Goal: Task Accomplishment & Management: Manage account settings

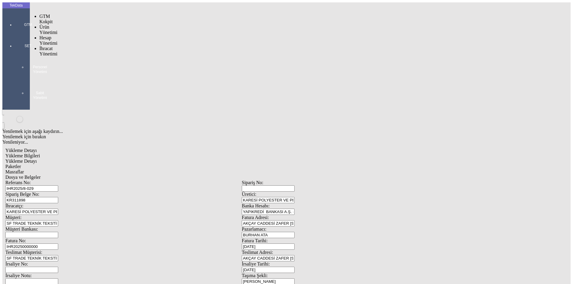
click at [18, 33] on div at bounding box center [27, 33] width 27 height 0
click at [50, 46] on span "İhracat Yönetimi" at bounding box center [48, 51] width 18 height 10
click at [91, 56] on span "Yüklemeler" at bounding box center [102, 58] width 23 height 5
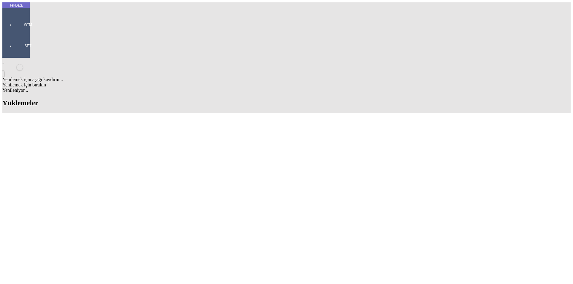
scroll to position [149, 0]
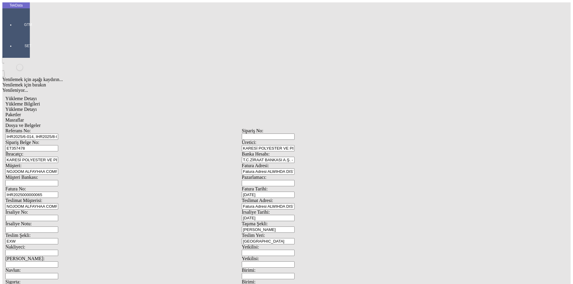
click at [41, 123] on span "Dosya ve Belgeler" at bounding box center [22, 125] width 35 height 5
drag, startPoint x: 39, startPoint y: 101, endPoint x: 87, endPoint y: 98, distance: 47.5
click at [50, 101] on div "Yükleme Bilgileri" at bounding box center [241, 103] width 473 height 5
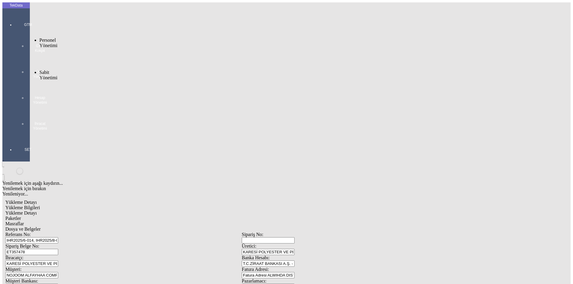
click at [21, 12] on div "GTM GTM Kokpit Ürün Yönetimi Hesap Yönetimi İhracat Yönetimi" at bounding box center [27, 74] width 27 height 125
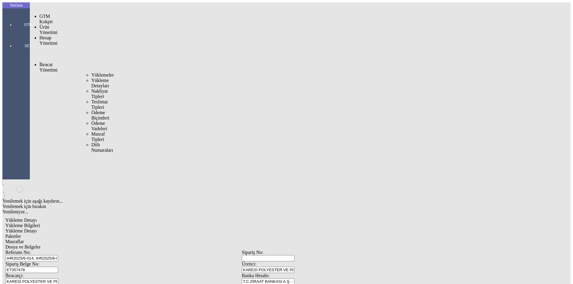
drag, startPoint x: 48, startPoint y: 33, endPoint x: 53, endPoint y: 33, distance: 5.4
click at [49, 62] on span "İhracat Yönetimi" at bounding box center [48, 67] width 18 height 10
click at [91, 73] on span "Yüklemeler" at bounding box center [102, 75] width 23 height 5
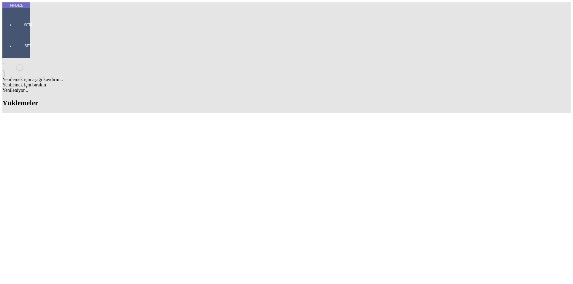
scroll to position [179, 0]
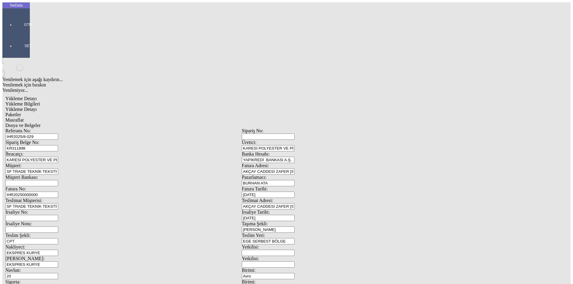
click at [58, 192] on input "IHR20250000000" at bounding box center [31, 195] width 53 height 6
drag, startPoint x: 529, startPoint y: 86, endPoint x: 61, endPoint y: 96, distance: 468.3
click at [61, 186] on div "Fatura No: IHR20250000000" at bounding box center [123, 192] width 236 height 12
paste input "RBK2025000001228"
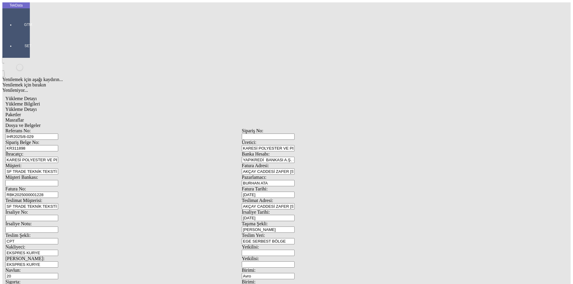
type input "RBK2025000001228"
click at [21, 112] on span "Paketler" at bounding box center [13, 114] width 16 height 5
click at [24, 118] on span "Masraflar" at bounding box center [14, 120] width 19 height 5
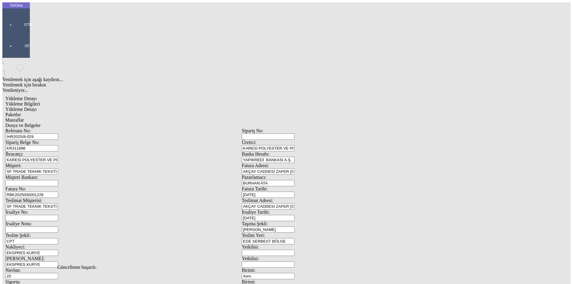
click at [41, 123] on span "Dosya ve Belgeler" at bounding box center [22, 125] width 35 height 5
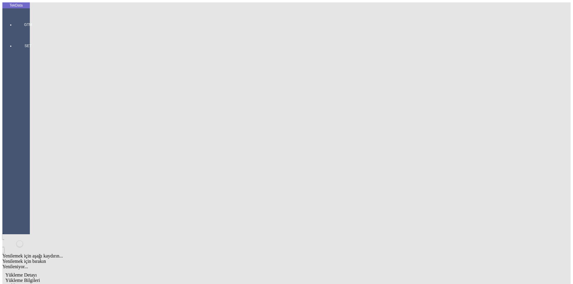
click at [40, 278] on span "Yükleme Bilgileri" at bounding box center [22, 280] width 35 height 5
drag, startPoint x: 114, startPoint y: 102, endPoint x: 52, endPoint y: 99, distance: 61.5
click at [14, 137] on div at bounding box center [27, 137] width 27 height 0
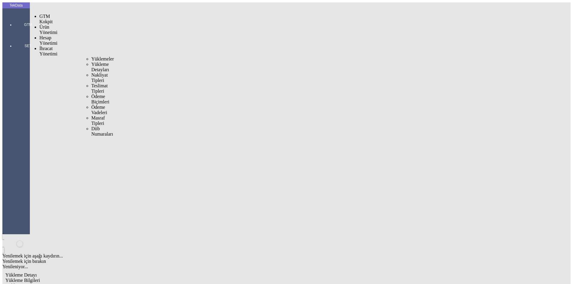
drag, startPoint x: 46, startPoint y: 35, endPoint x: 79, endPoint y: 35, distance: 32.8
click at [47, 46] on span "İhracat Yönetimi" at bounding box center [48, 51] width 18 height 10
click at [91, 56] on span "Yüklemeler" at bounding box center [102, 58] width 23 height 5
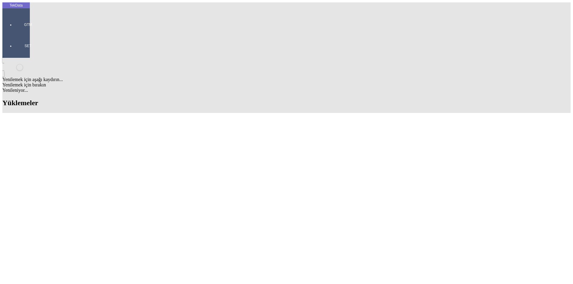
scroll to position [30, 0]
